Goal: Information Seeking & Learning: Learn about a topic

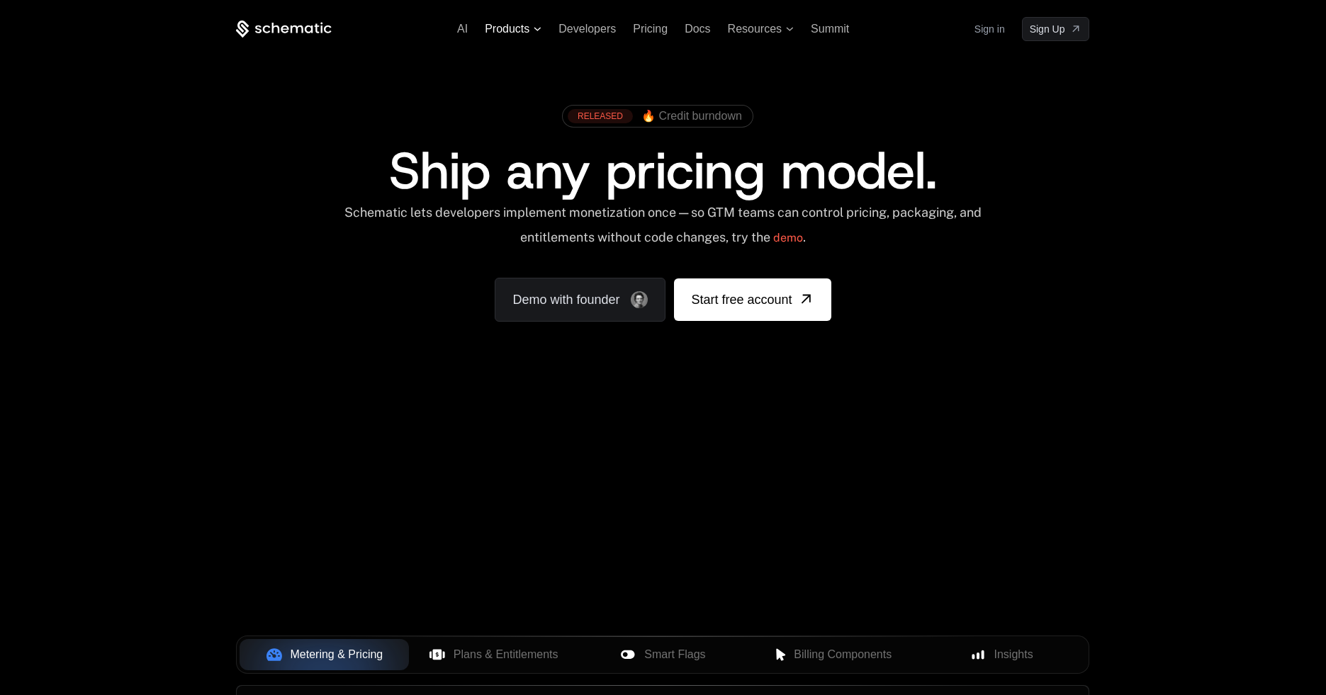
click at [527, 23] on span "Products" at bounding box center [507, 29] width 45 height 13
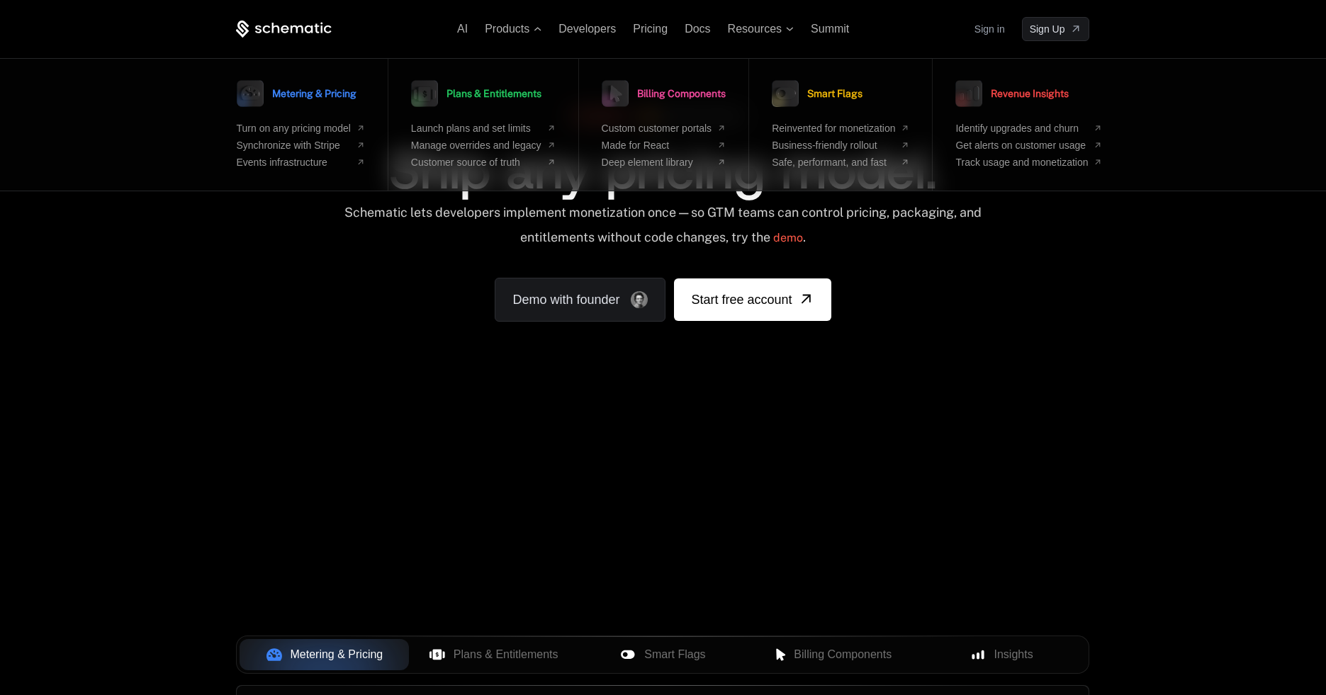
click at [1134, 364] on div "AI Products Metering & Pricing Turn on any pricing model Synchronize with Strip…" at bounding box center [663, 212] width 1326 height 424
click at [1145, 308] on div "AI Products Metering & Pricing Turn on any pricing model Synchronize with Strip…" at bounding box center [663, 212] width 1326 height 424
click at [1132, 226] on div "AI Products Metering & Pricing Turn on any pricing model Synchronize with Strip…" at bounding box center [663, 212] width 1326 height 424
click at [519, 23] on span "Products" at bounding box center [507, 29] width 45 height 13
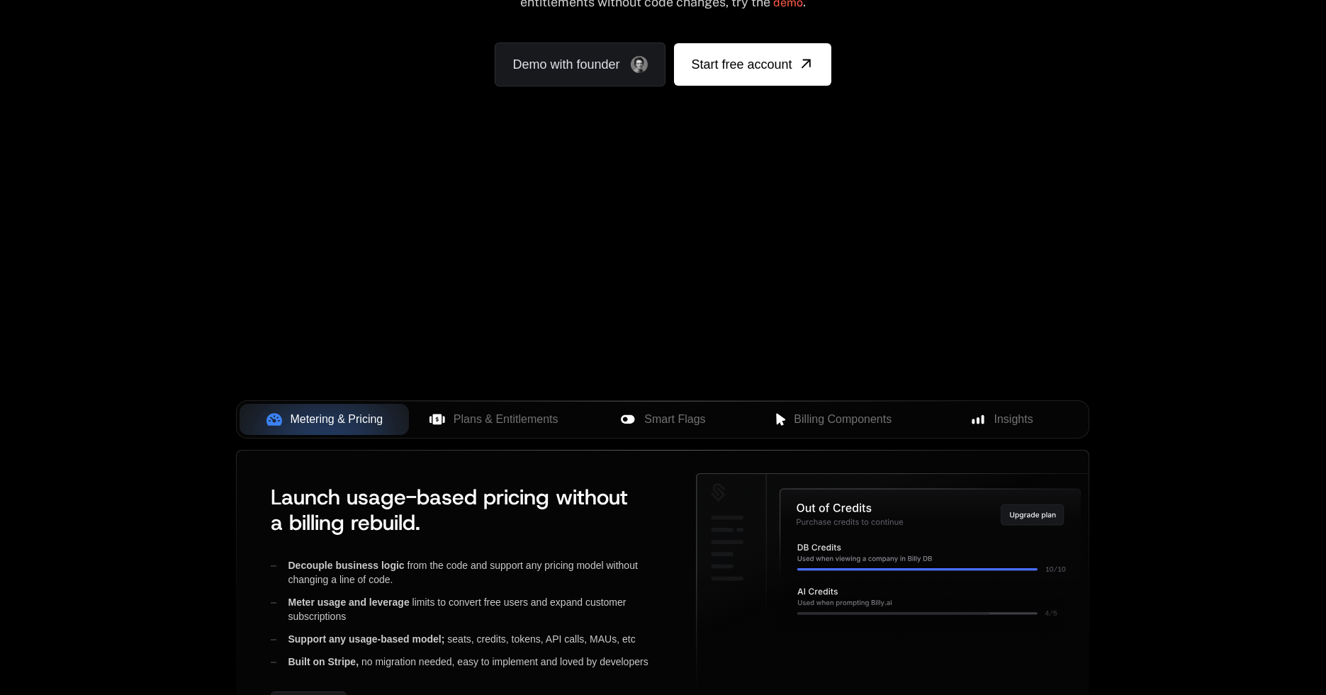
scroll to position [283, 0]
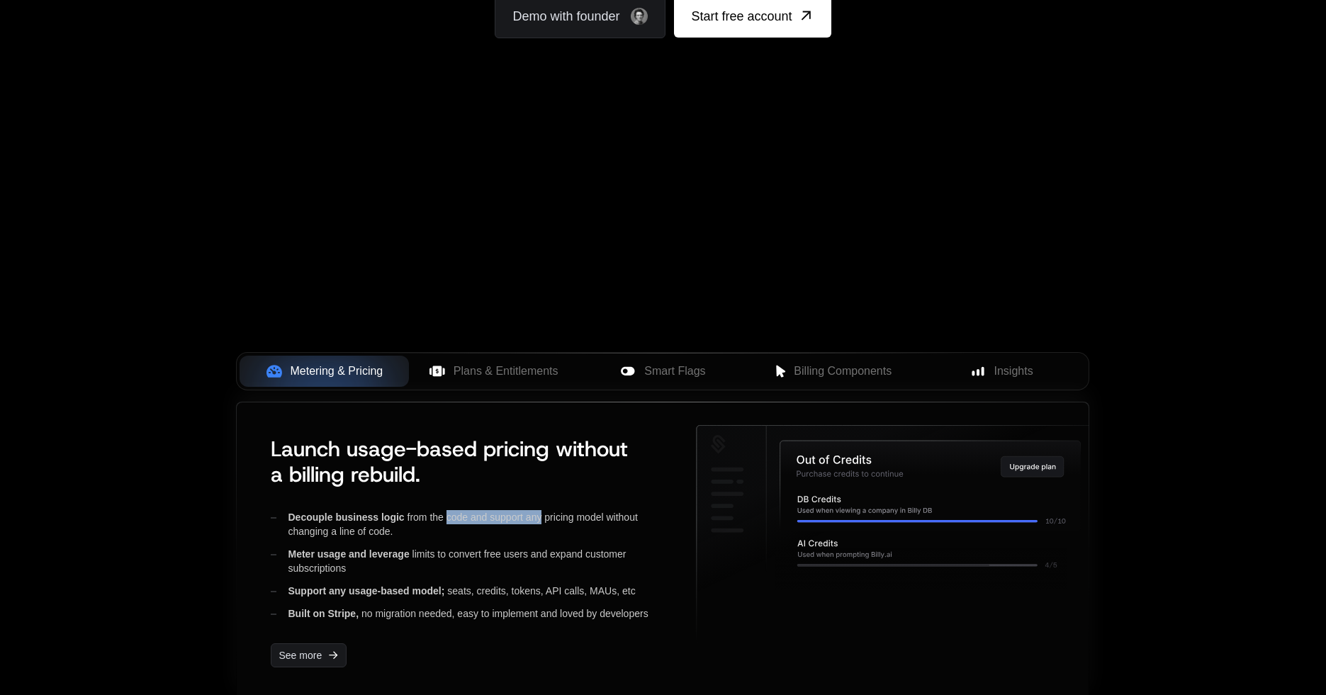
drag, startPoint x: 461, startPoint y: 516, endPoint x: 539, endPoint y: 517, distance: 78.7
click at [539, 517] on div "Decouple business logic from the code and support any pricing model without cha…" at bounding box center [472, 524] width 403 height 28
click at [551, 584] on div "Support any usage-based model; seats, credits, tokens, API calls, MAUs, etc" at bounding box center [472, 591] width 403 height 14
drag, startPoint x: 338, startPoint y: 551, endPoint x: 432, endPoint y: 556, distance: 94.4
click at [432, 556] on div "Meter usage and leverage limits to convert free users and expand customer subsc…" at bounding box center [472, 561] width 403 height 28
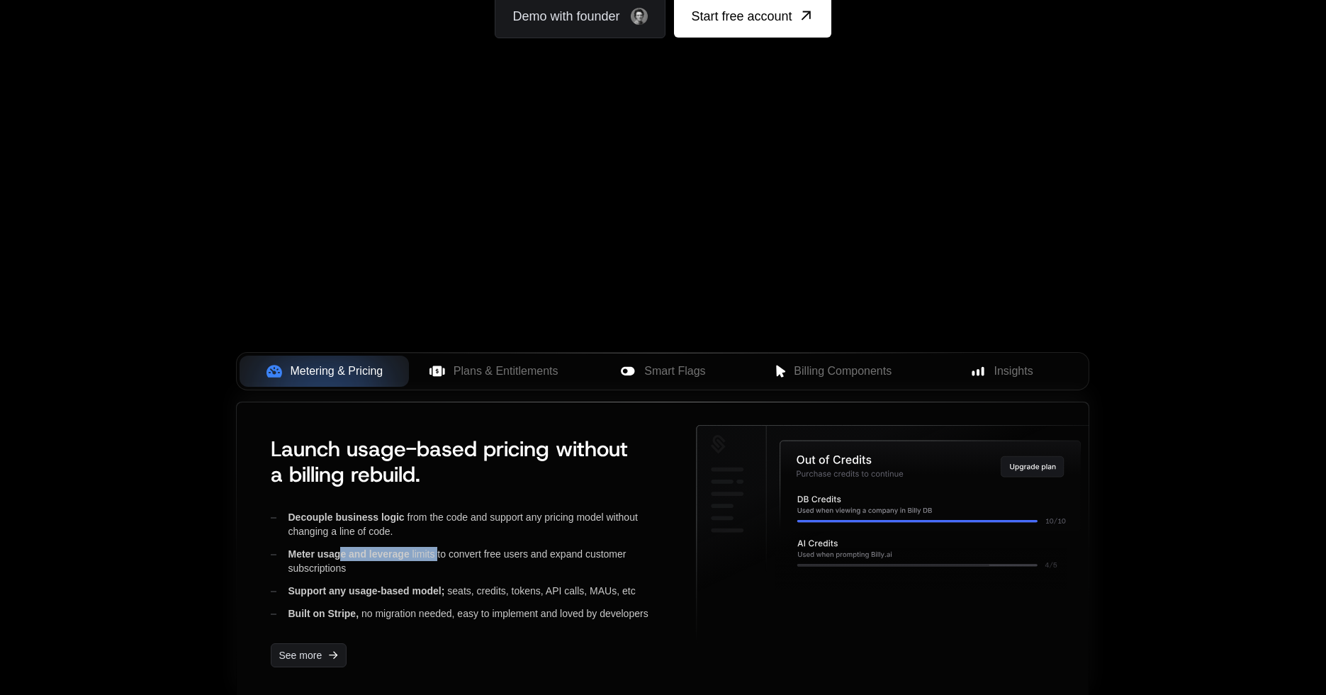
click at [484, 561] on div "Meter usage and leverage limits to convert free users and expand customer subsc…" at bounding box center [472, 561] width 403 height 28
click at [500, 359] on button "Plans & Entitlements" at bounding box center [493, 371] width 169 height 31
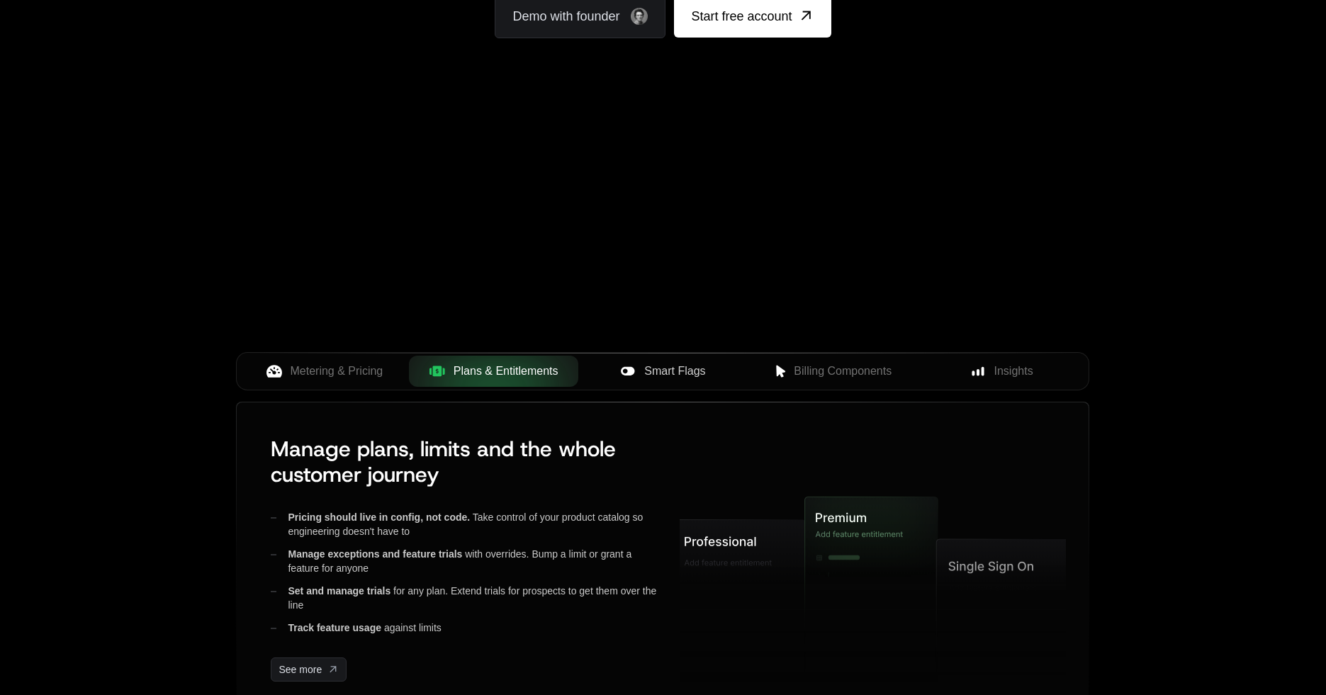
click at [681, 374] on span "Smart Flags" at bounding box center [674, 371] width 61 height 17
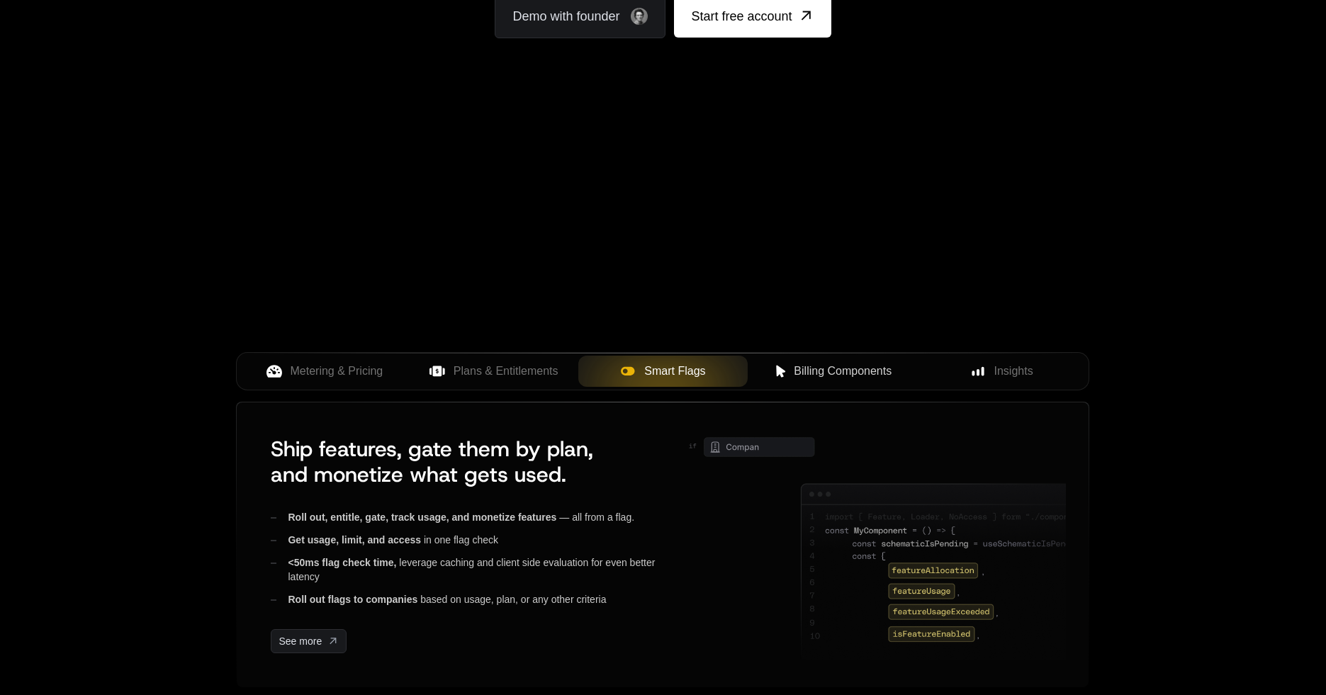
click at [826, 374] on span "Billing Components" at bounding box center [843, 371] width 98 height 17
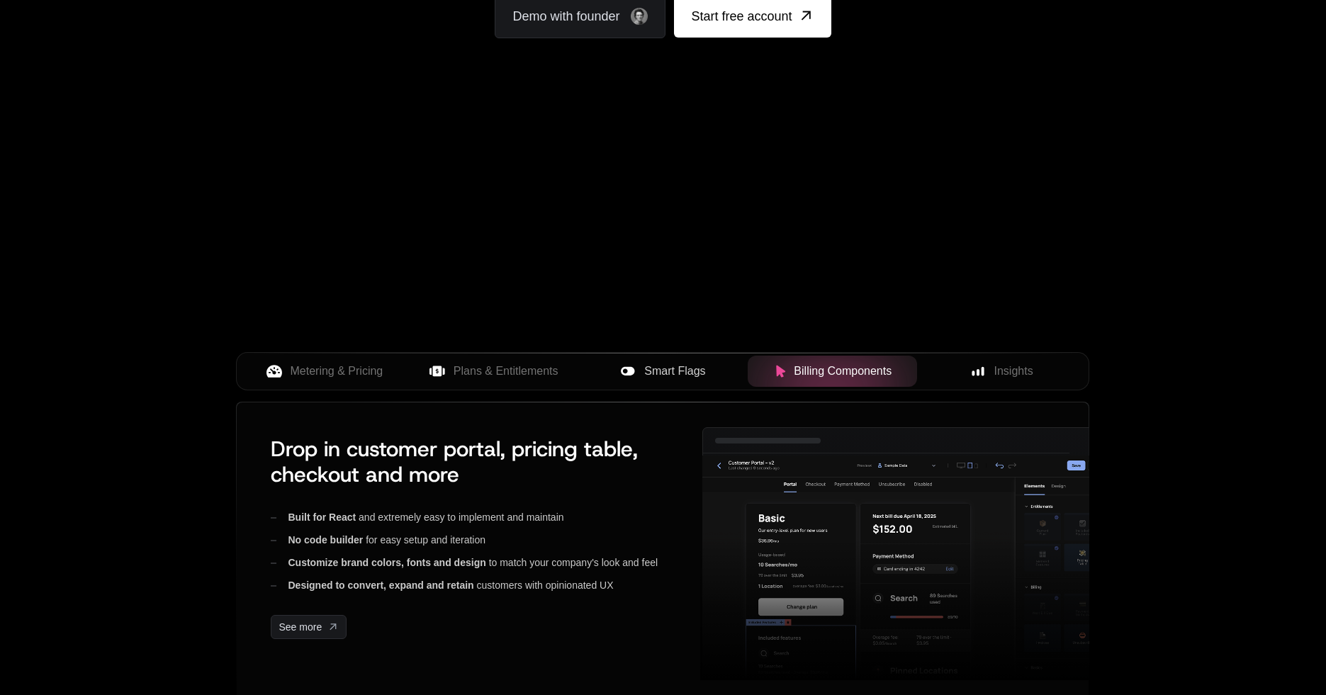
click at [1085, 338] on div "Your browser does not support the video tag." at bounding box center [662, 134] width 921 height 597
click at [1067, 379] on div "Insights" at bounding box center [1001, 371] width 147 height 17
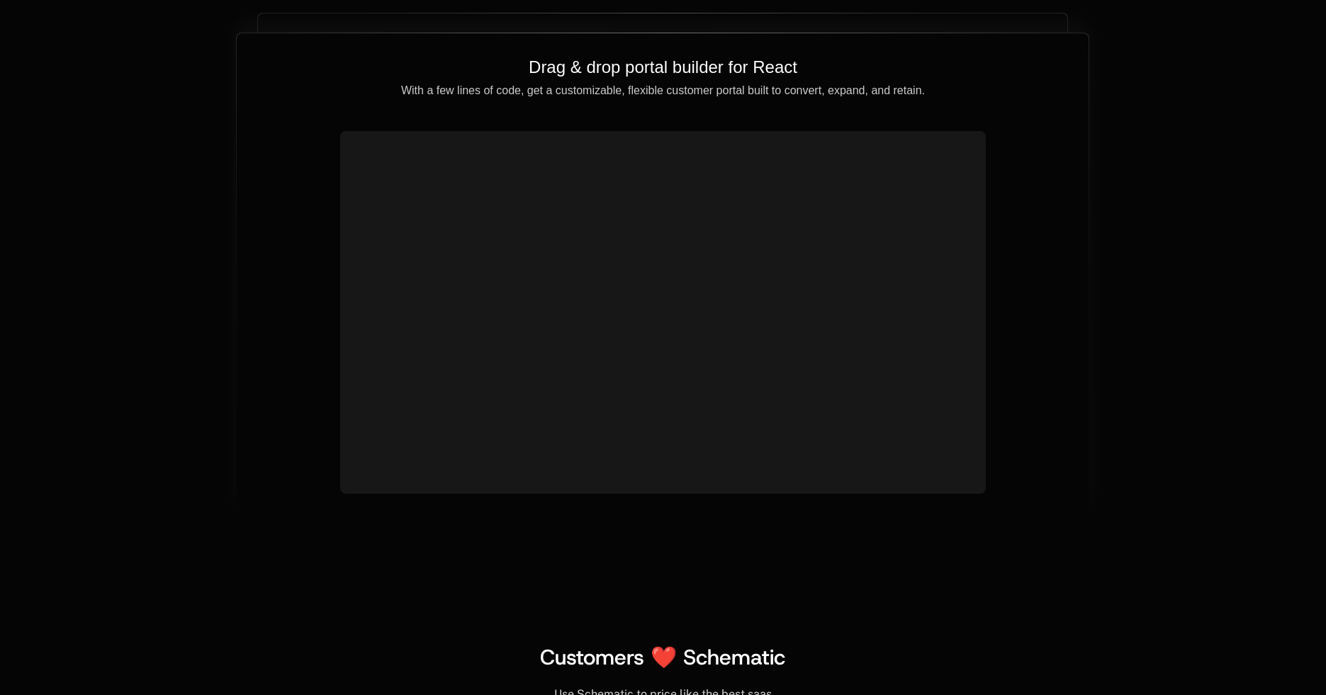
scroll to position [5032, 0]
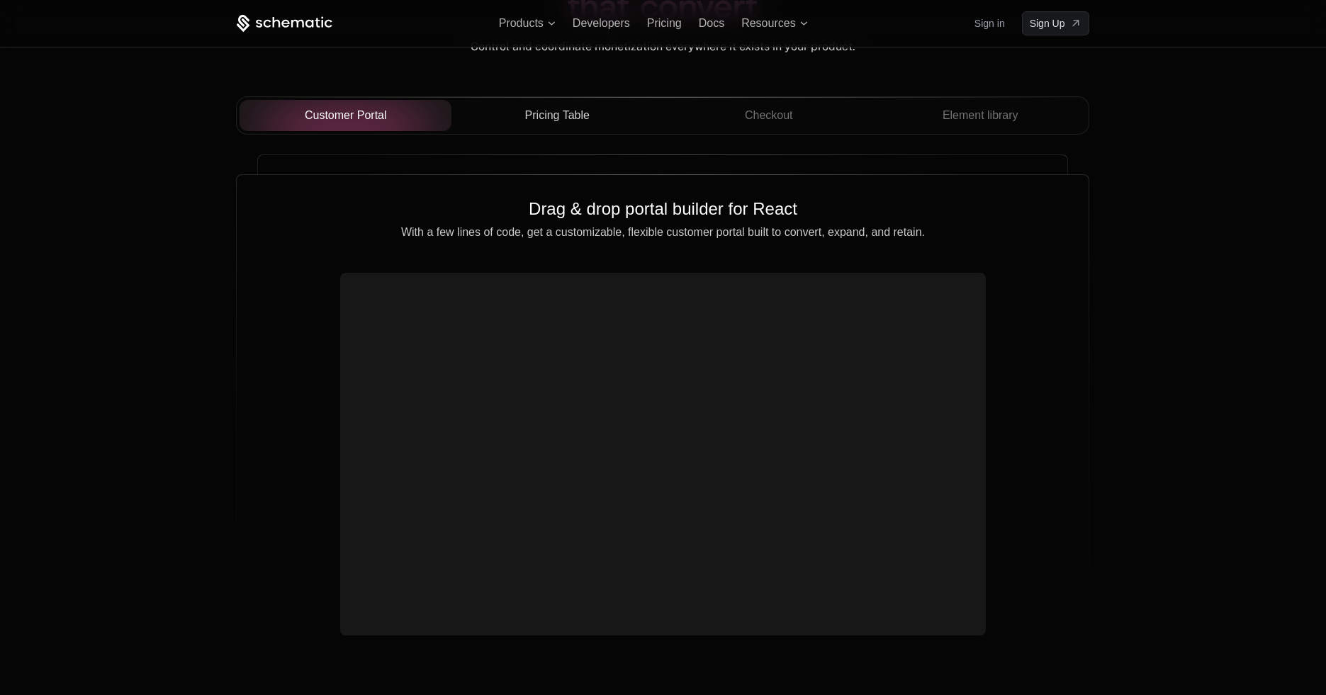
click at [555, 109] on span "Pricing Table" at bounding box center [557, 115] width 64 height 17
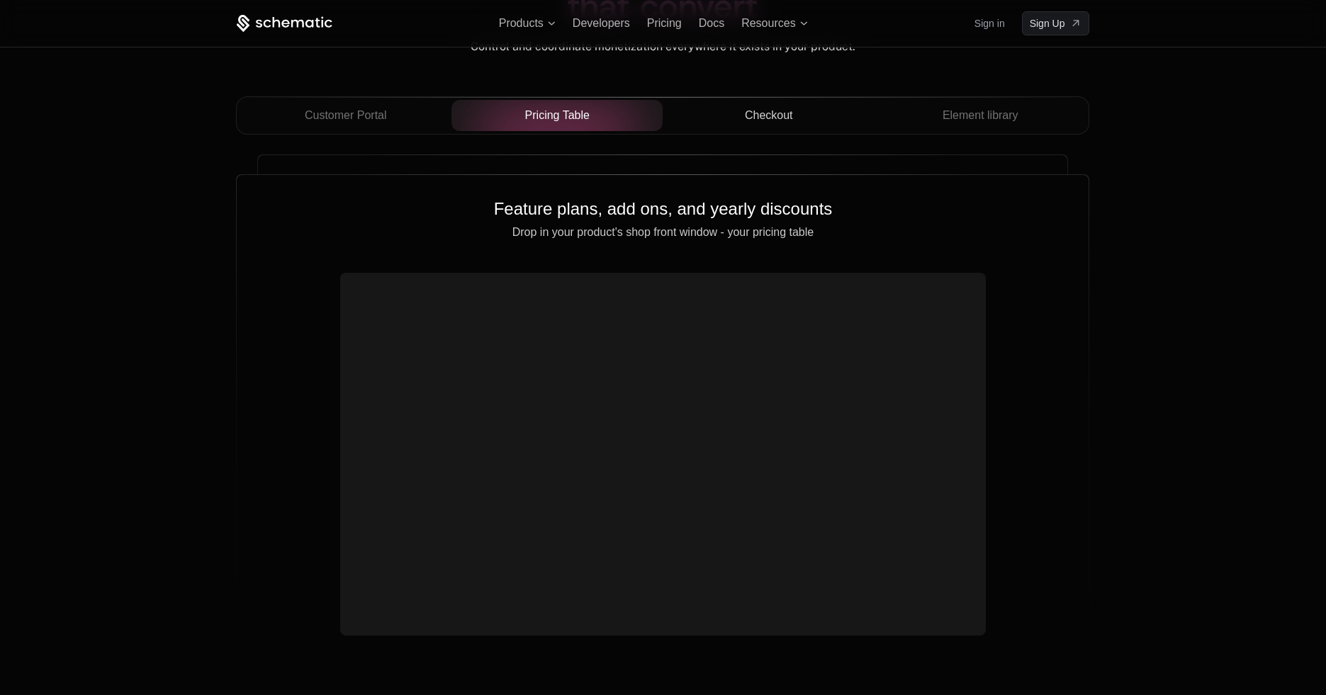
click at [785, 121] on span "Checkout" at bounding box center [769, 115] width 48 height 17
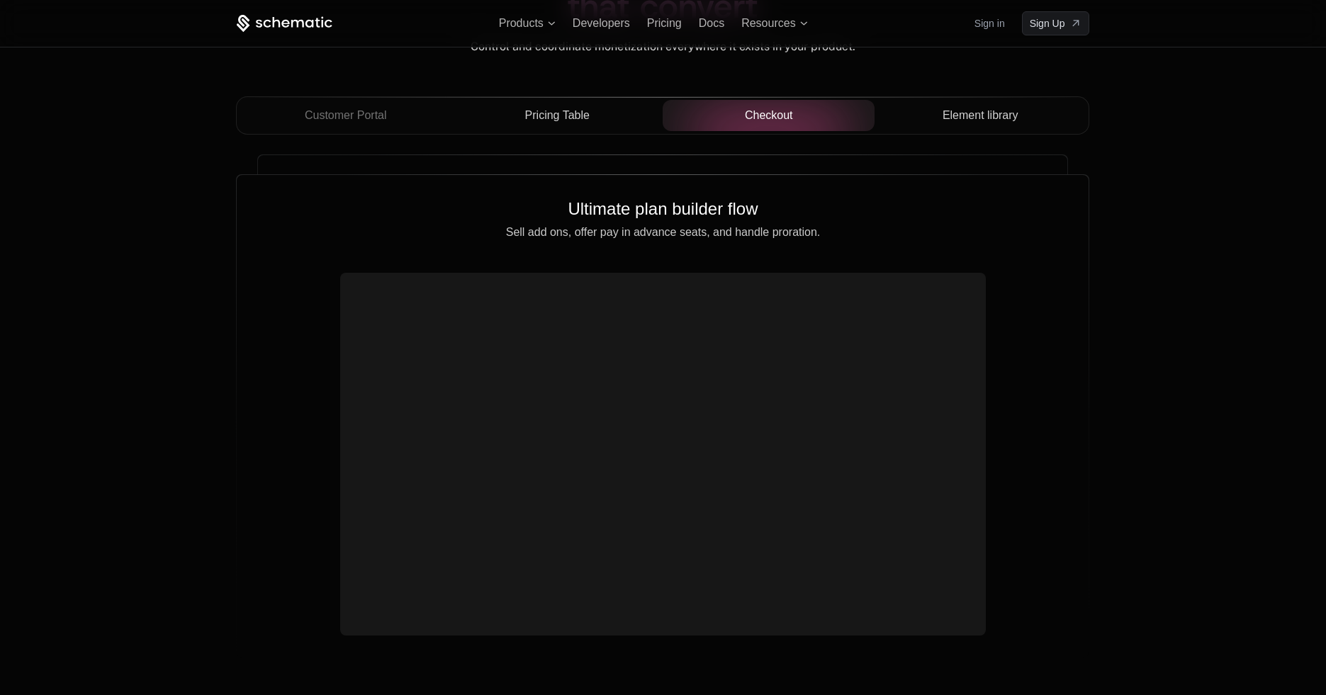
click at [982, 126] on button "Element library" at bounding box center [981, 115] width 212 height 31
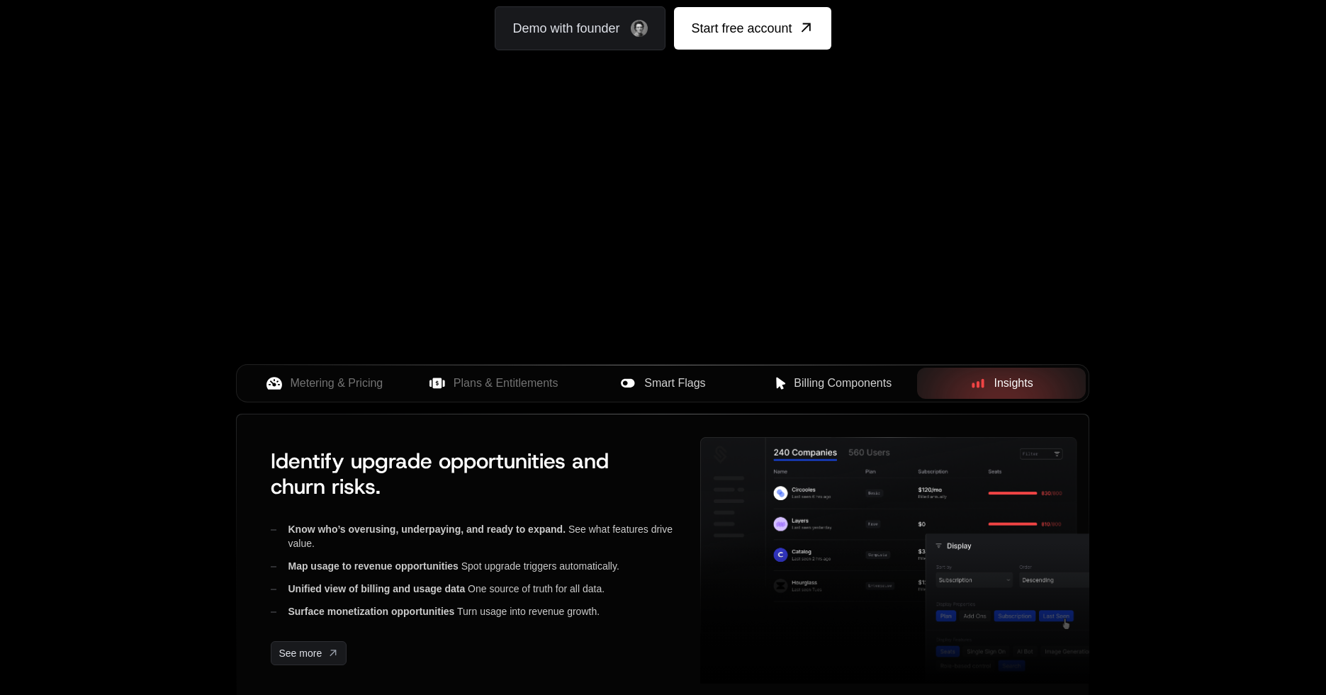
scroll to position [0, 0]
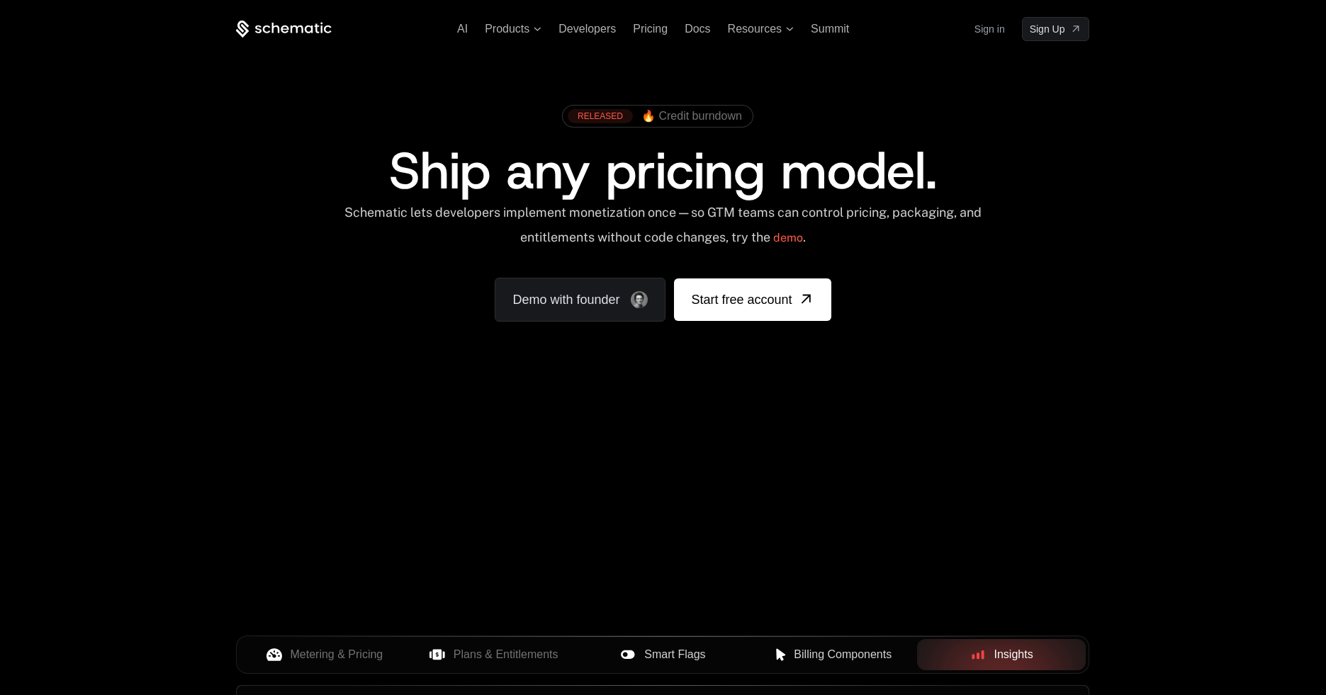
click at [859, 664] on button "Billing Components" at bounding box center [832, 654] width 169 height 31
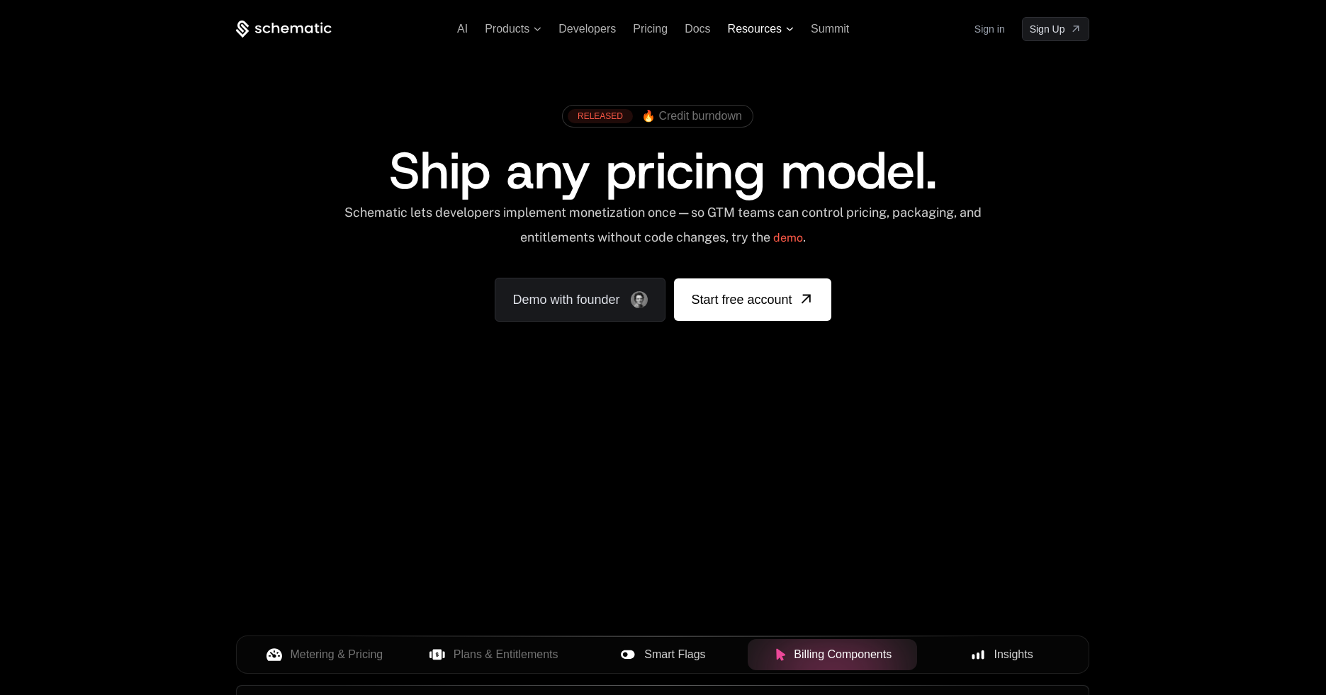
click at [758, 30] on span "Resources" at bounding box center [755, 29] width 54 height 13
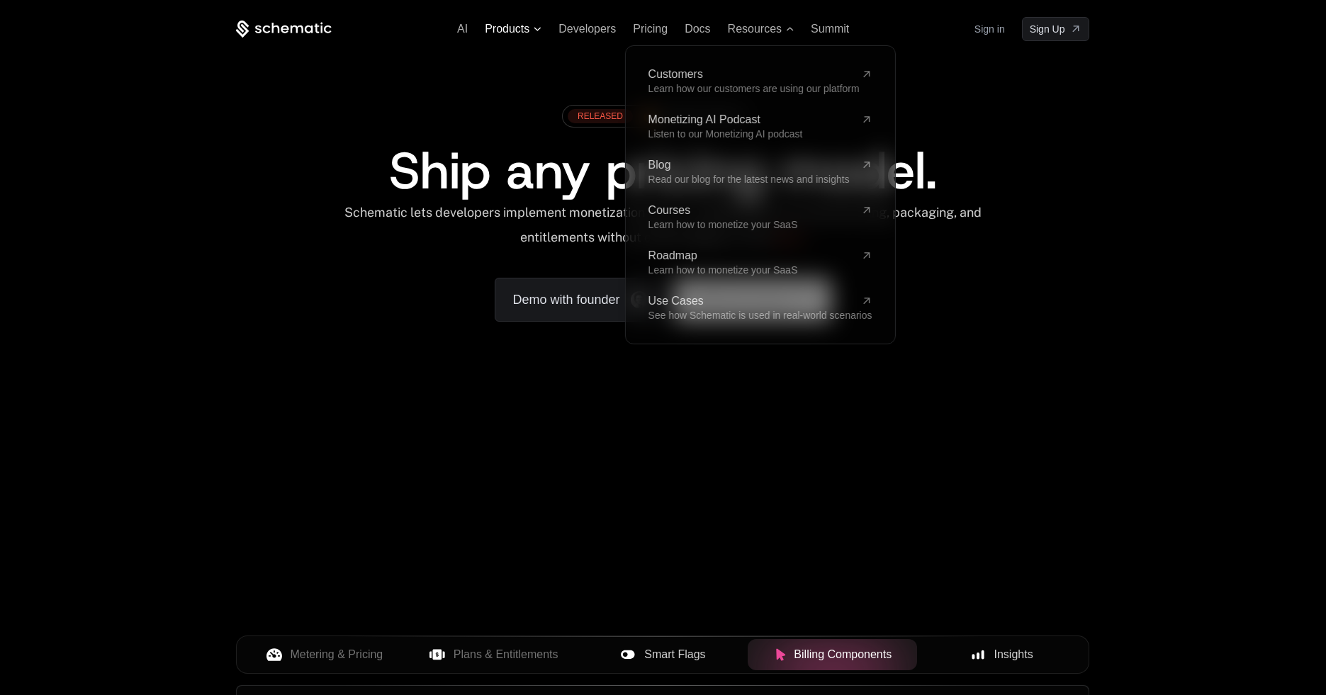
click at [532, 26] on span "Products" at bounding box center [513, 29] width 57 height 13
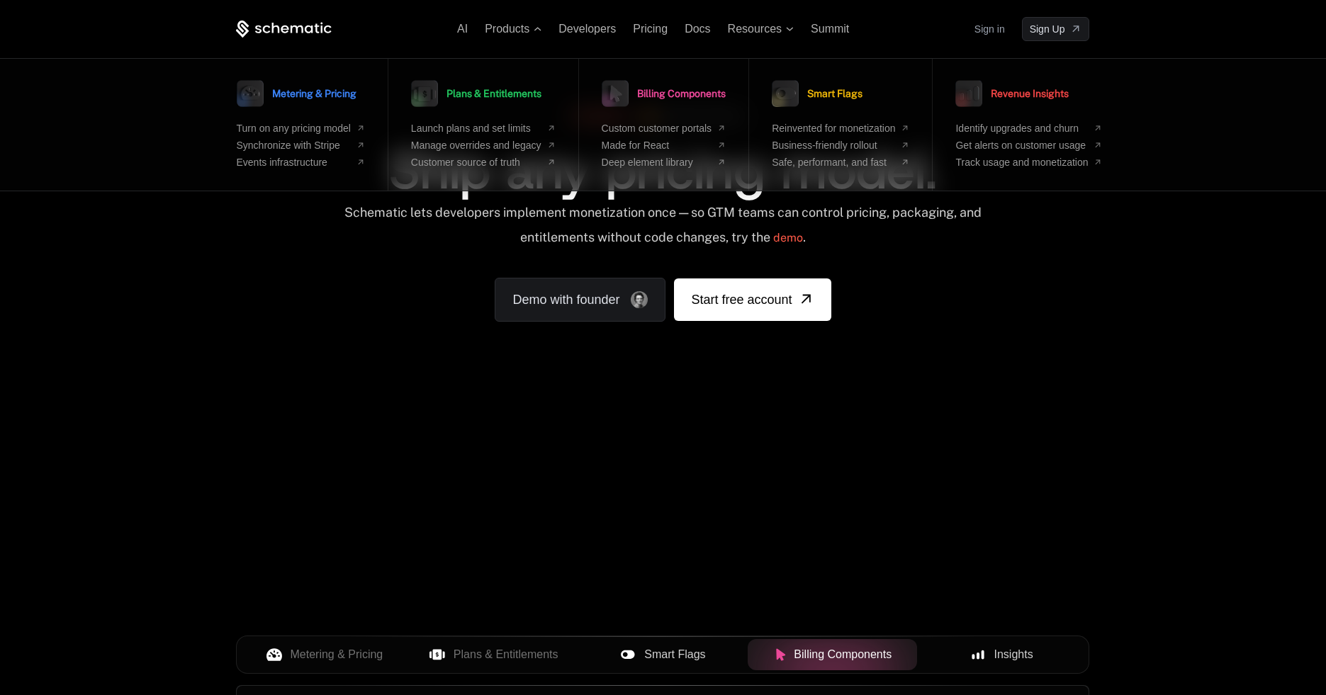
click at [169, 251] on div "AI Products Metering & Pricing Turn on any pricing model Synchronize with Strip…" at bounding box center [663, 212] width 1326 height 424
